Goal: Information Seeking & Learning: Learn about a topic

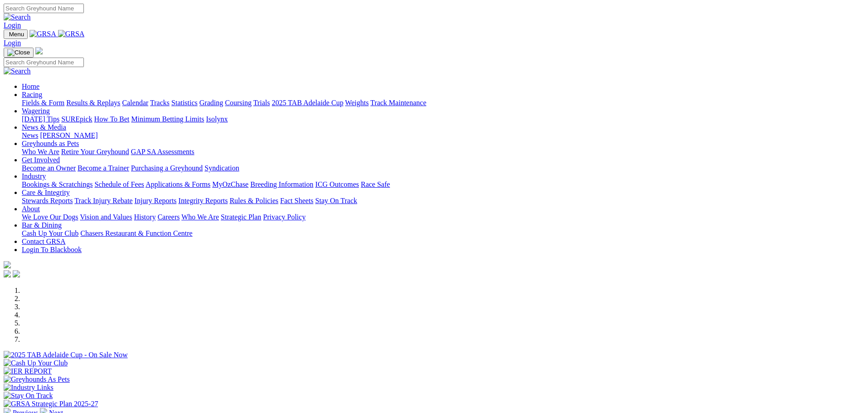
click at [42, 91] on link "Racing" at bounding box center [32, 95] width 20 height 8
click at [64, 99] on link "Fields & Form" at bounding box center [43, 103] width 43 height 8
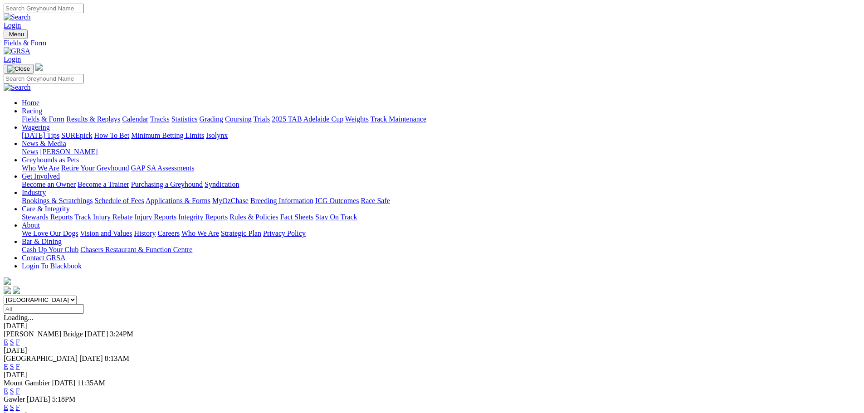
click at [77, 296] on select "South Australia New South Wales Northern Territory Queensland Tasmania Victoria…" at bounding box center [40, 300] width 73 height 9
select select "NSW"
click at [77, 296] on select "South Australia New South Wales Northern Territory Queensland Tasmania Victoria…" at bounding box center [40, 300] width 73 height 9
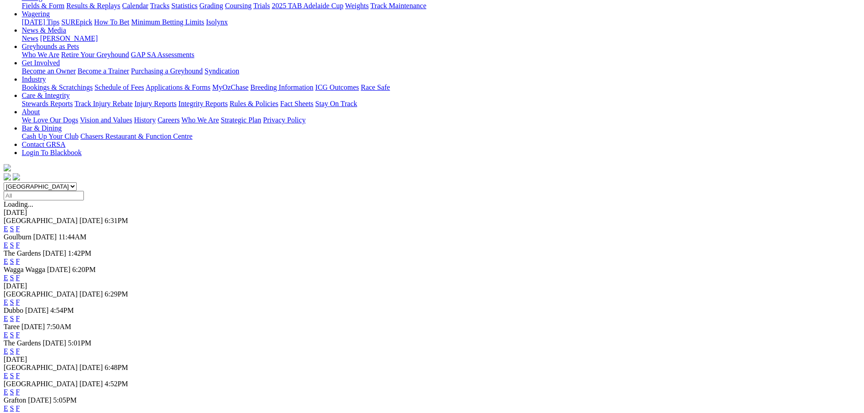
scroll to position [136, 0]
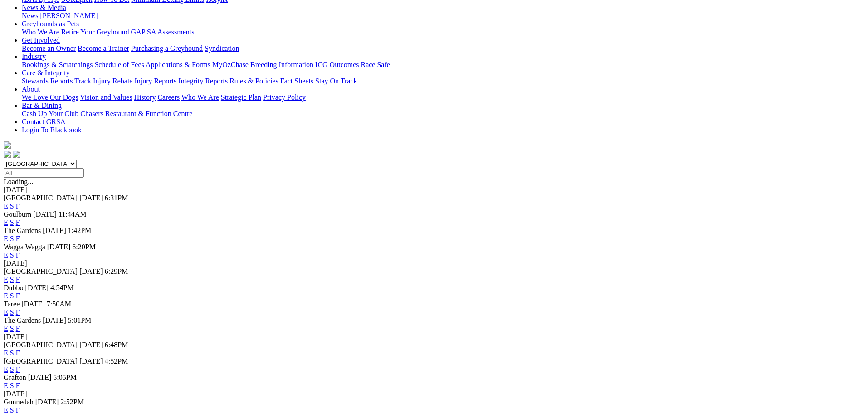
click at [8, 276] on link "E" at bounding box center [6, 280] width 5 height 8
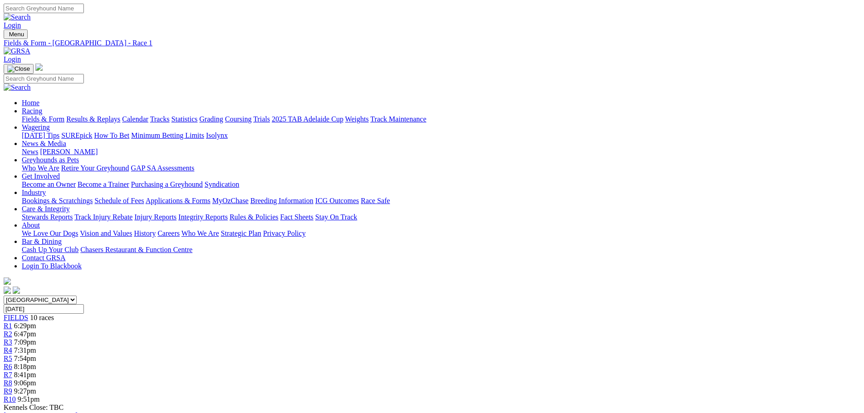
click at [12, 338] on link "R3" at bounding box center [8, 342] width 9 height 8
